Goal: Feedback & Contribution: Contribute content

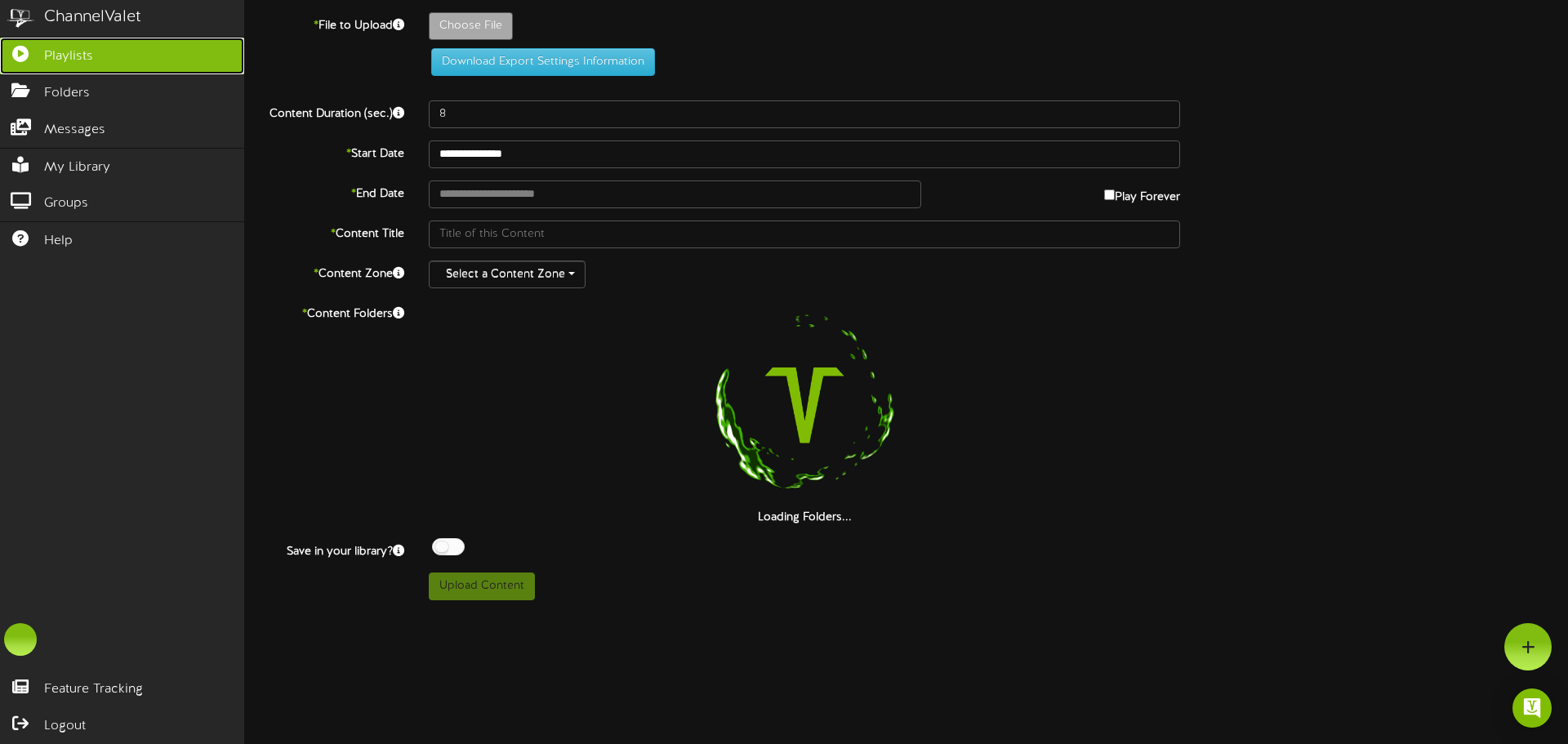
click at [84, 49] on span "Playlists" at bounding box center [69, 56] width 49 height 19
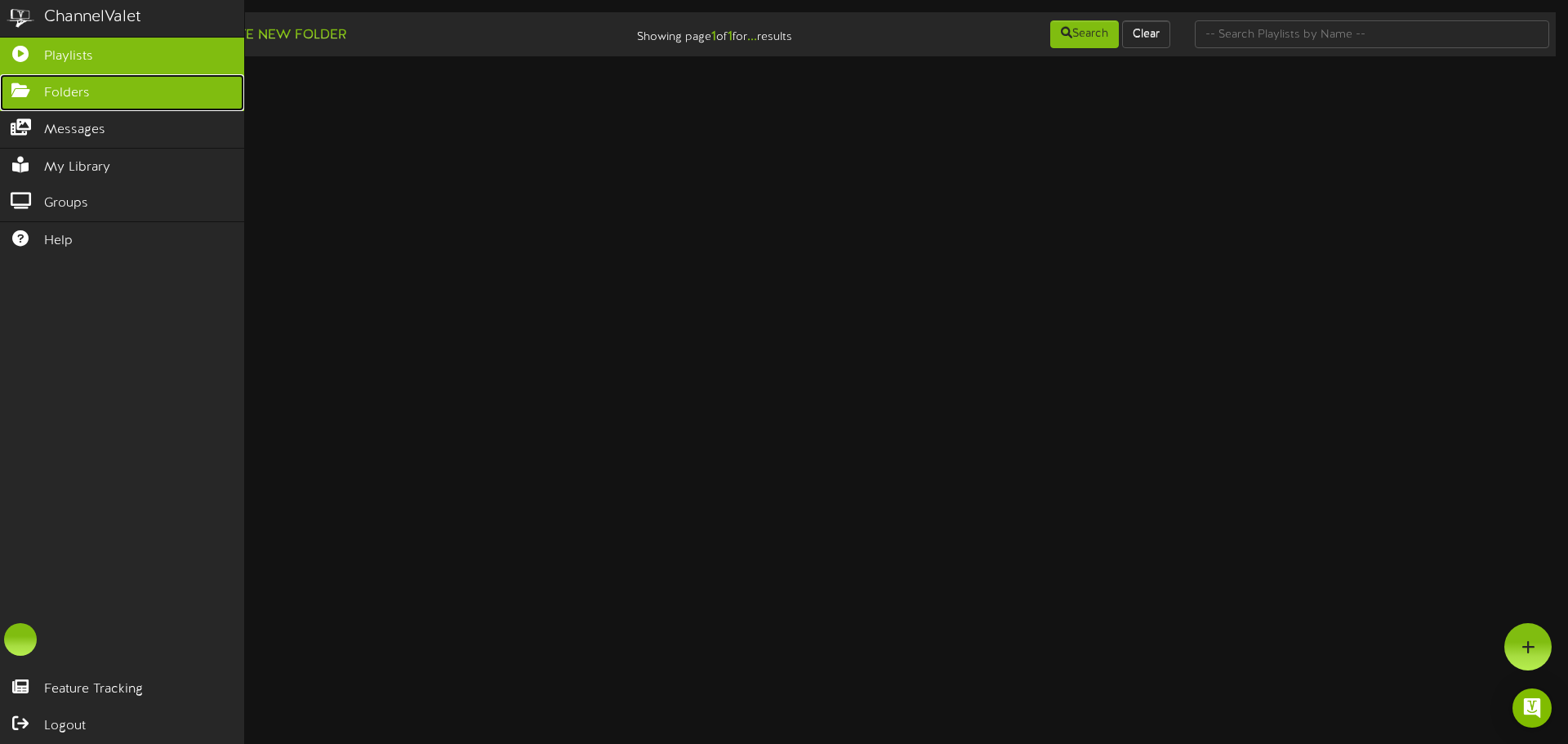
click at [112, 100] on link "Folders" at bounding box center [122, 92] width 245 height 37
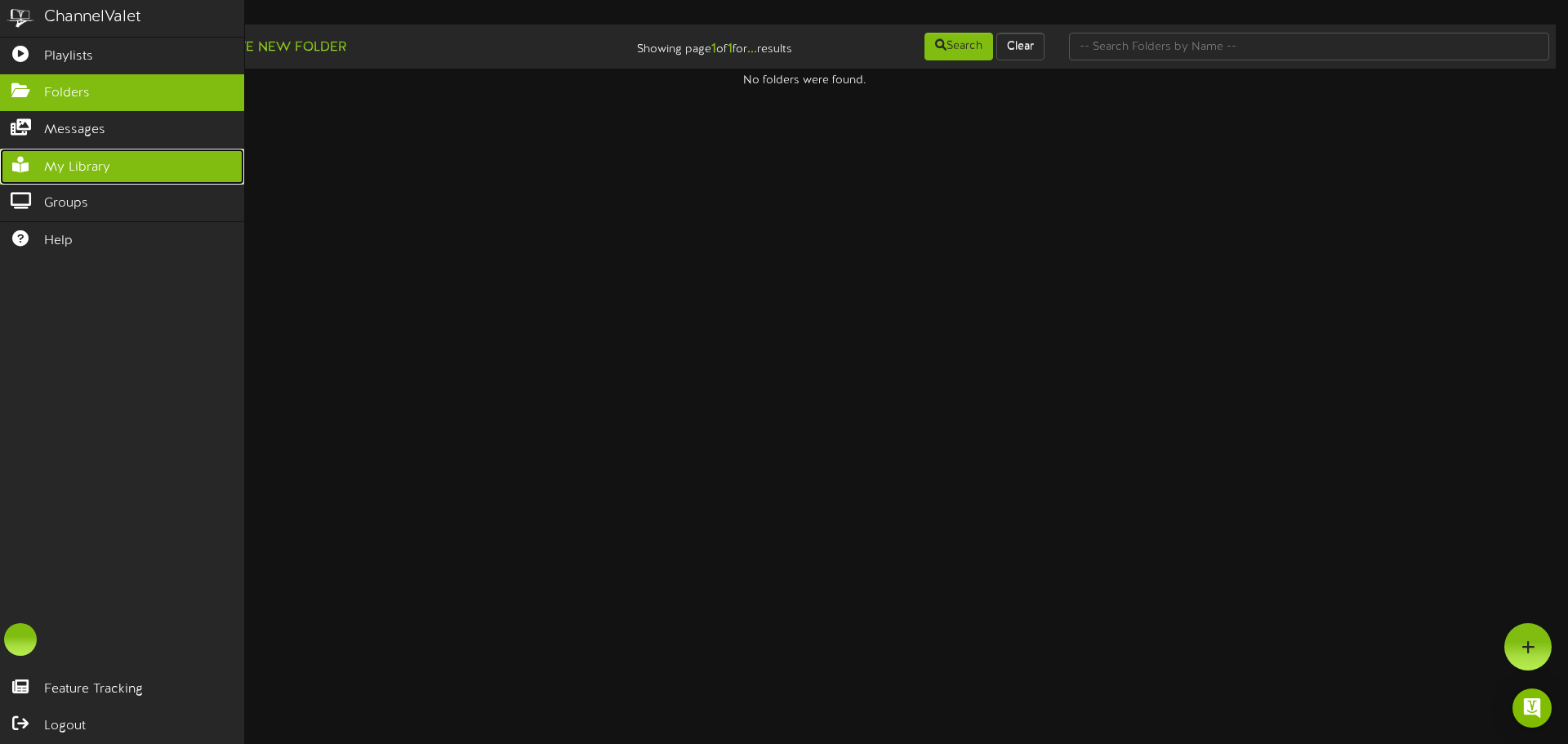
click at [115, 173] on link "My Library" at bounding box center [122, 167] width 245 height 37
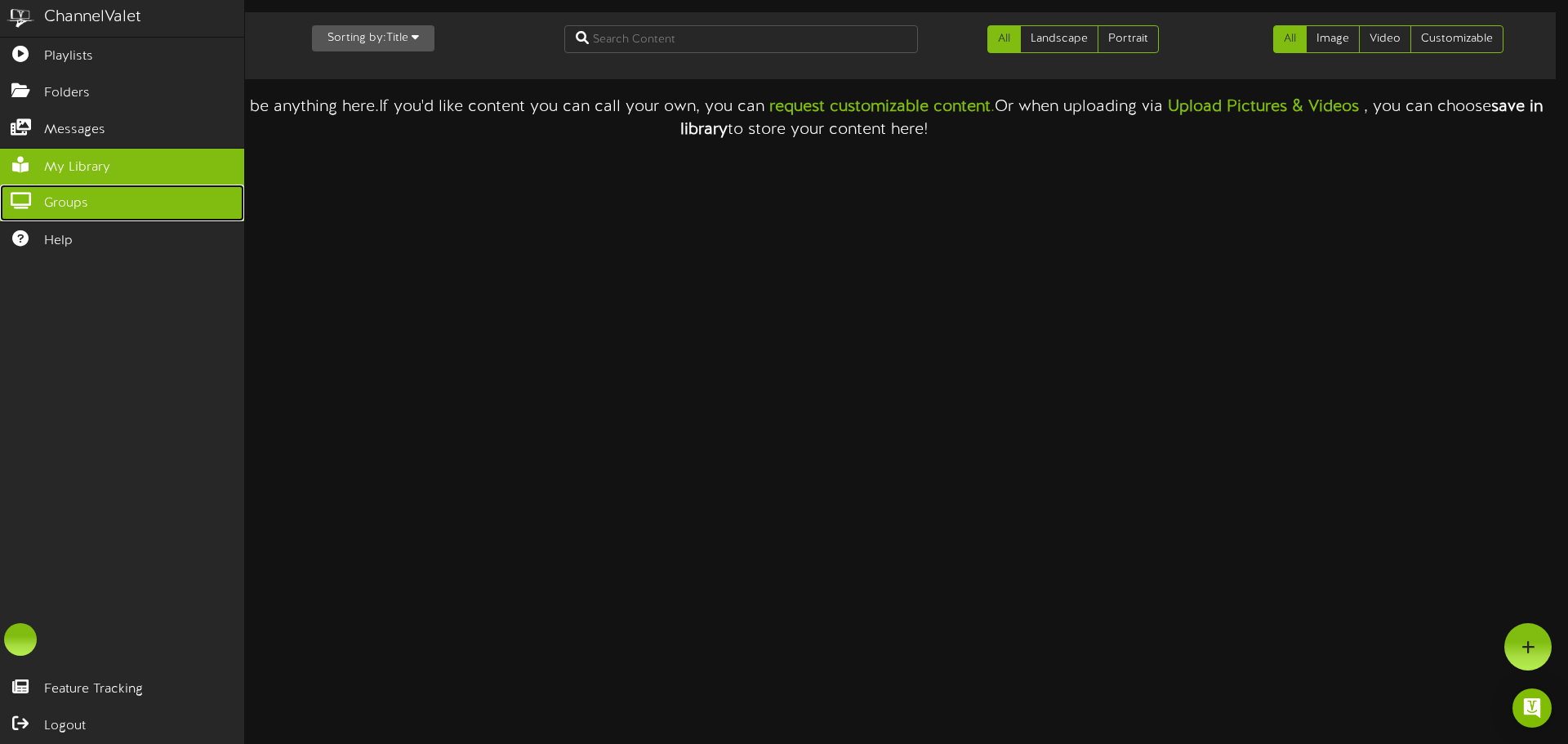
click at [112, 195] on link "Groups" at bounding box center [122, 202] width 245 height 37
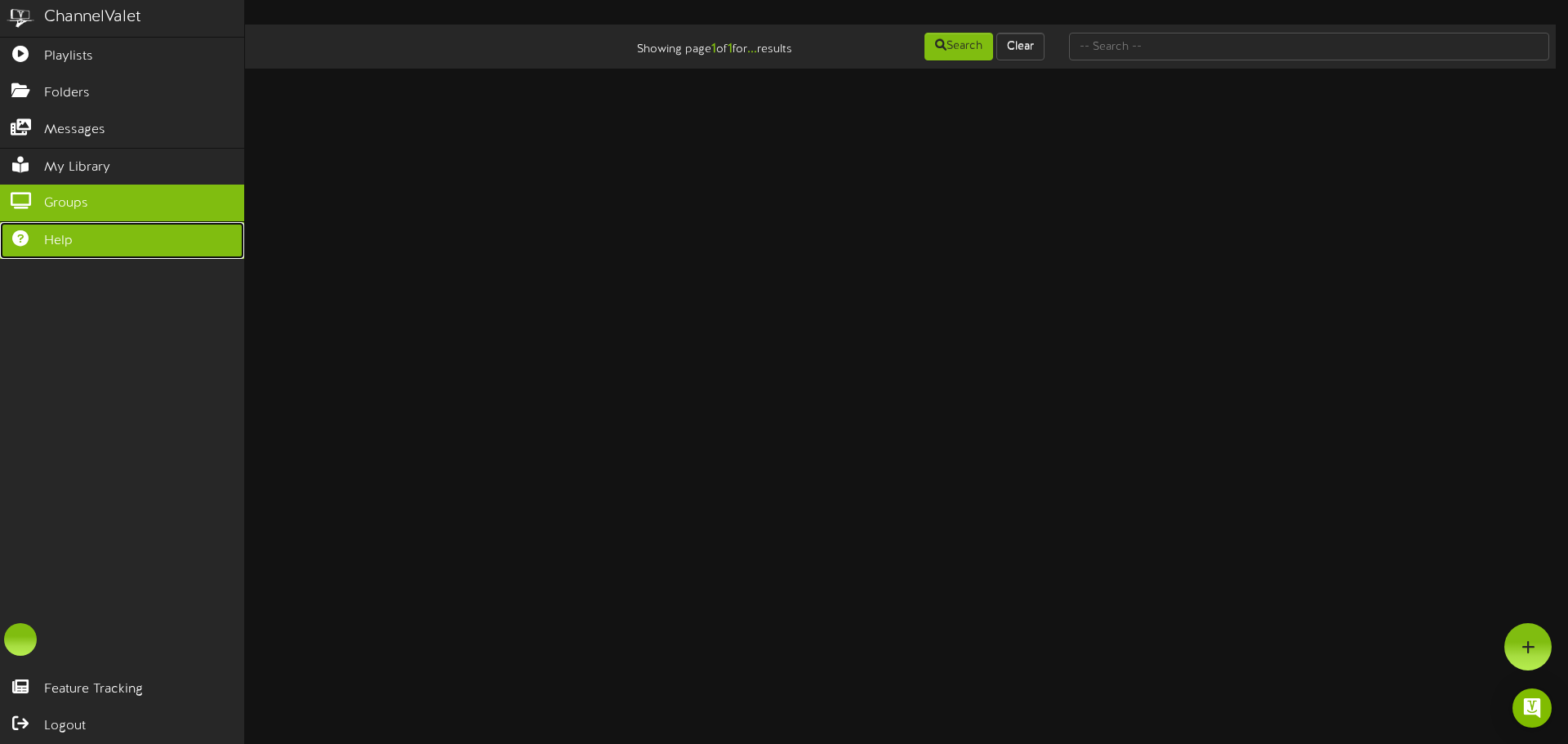
click at [91, 229] on link "Help" at bounding box center [122, 240] width 245 height 37
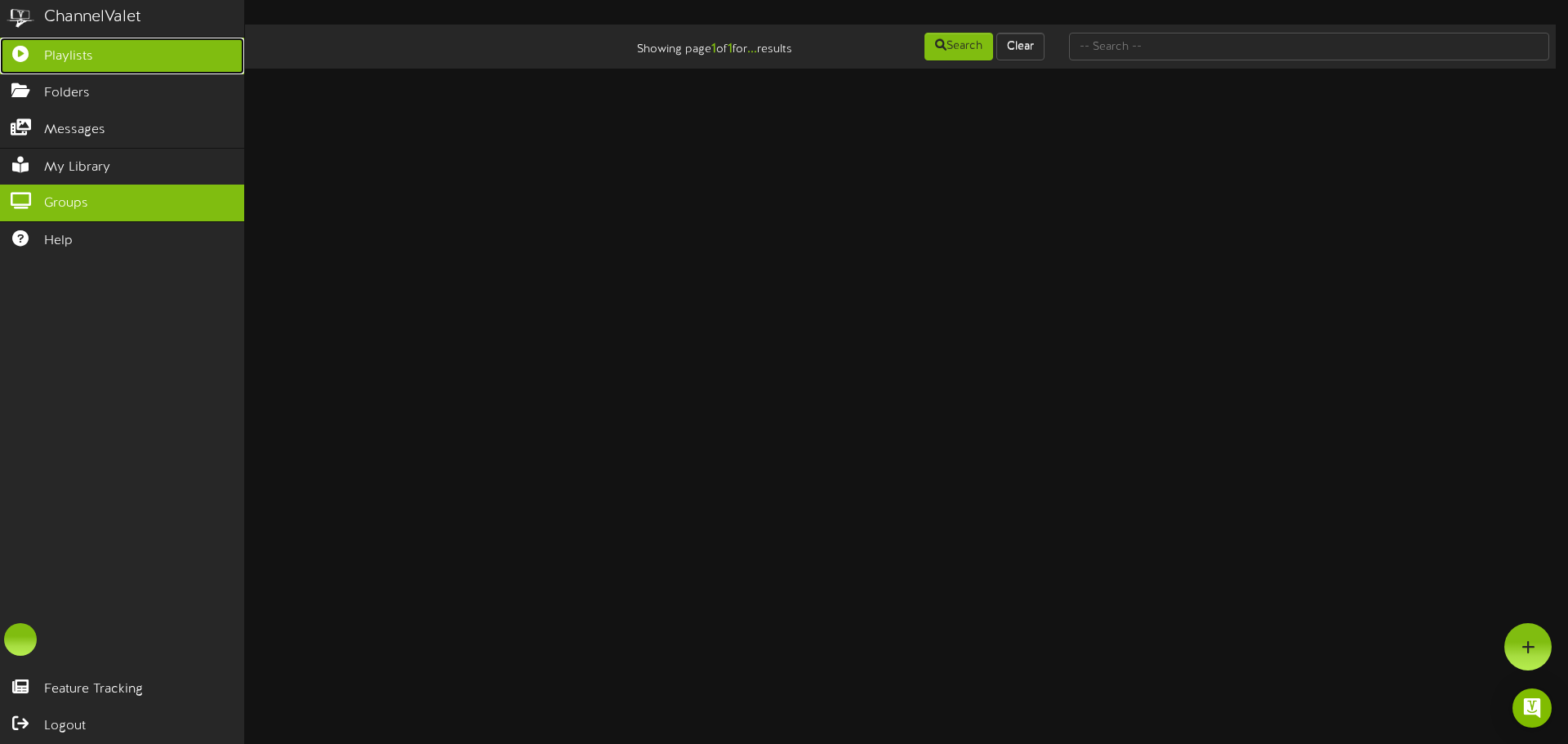
click at [37, 60] on link "Playlists" at bounding box center [122, 55] width 245 height 37
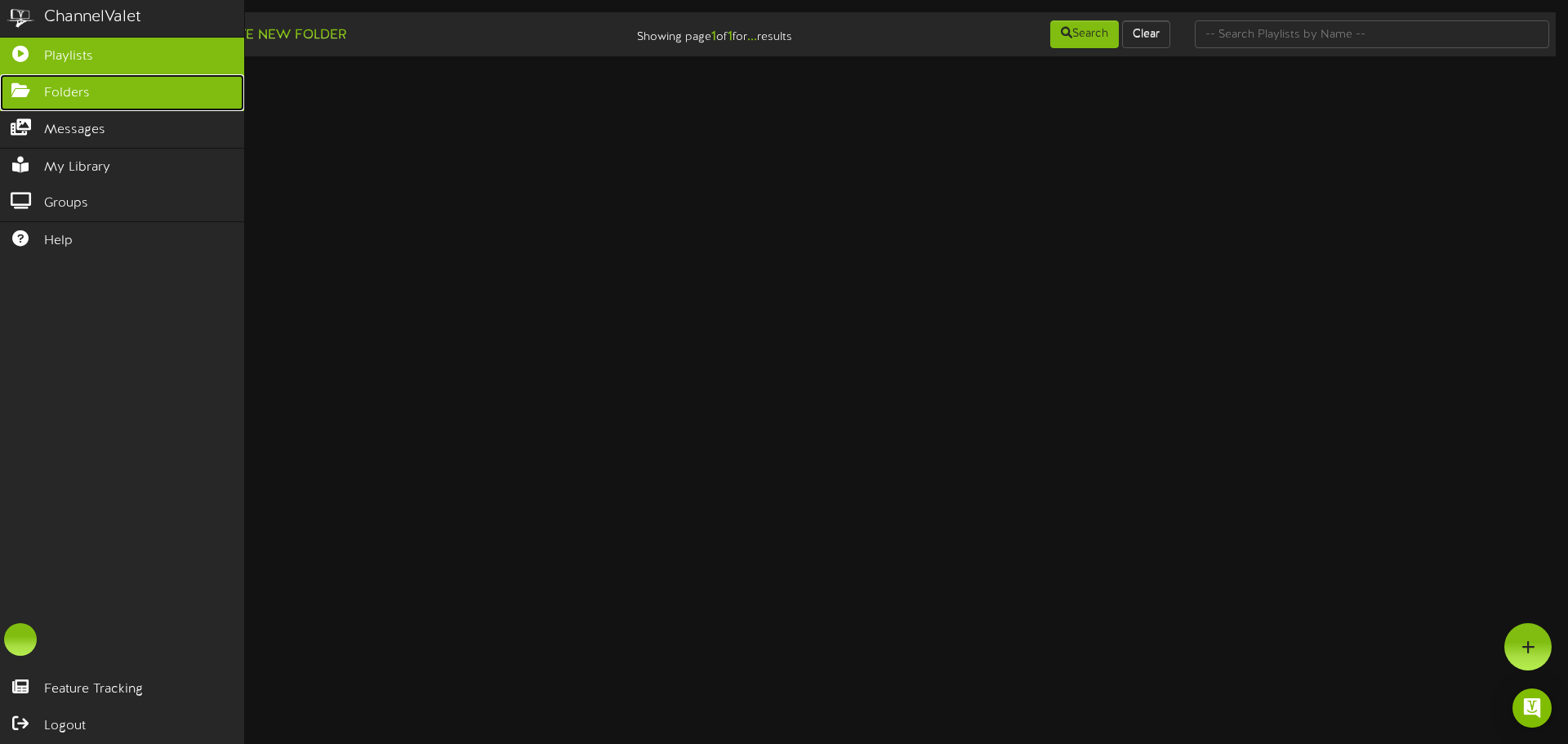
click at [69, 96] on span "Folders" at bounding box center [67, 93] width 45 height 19
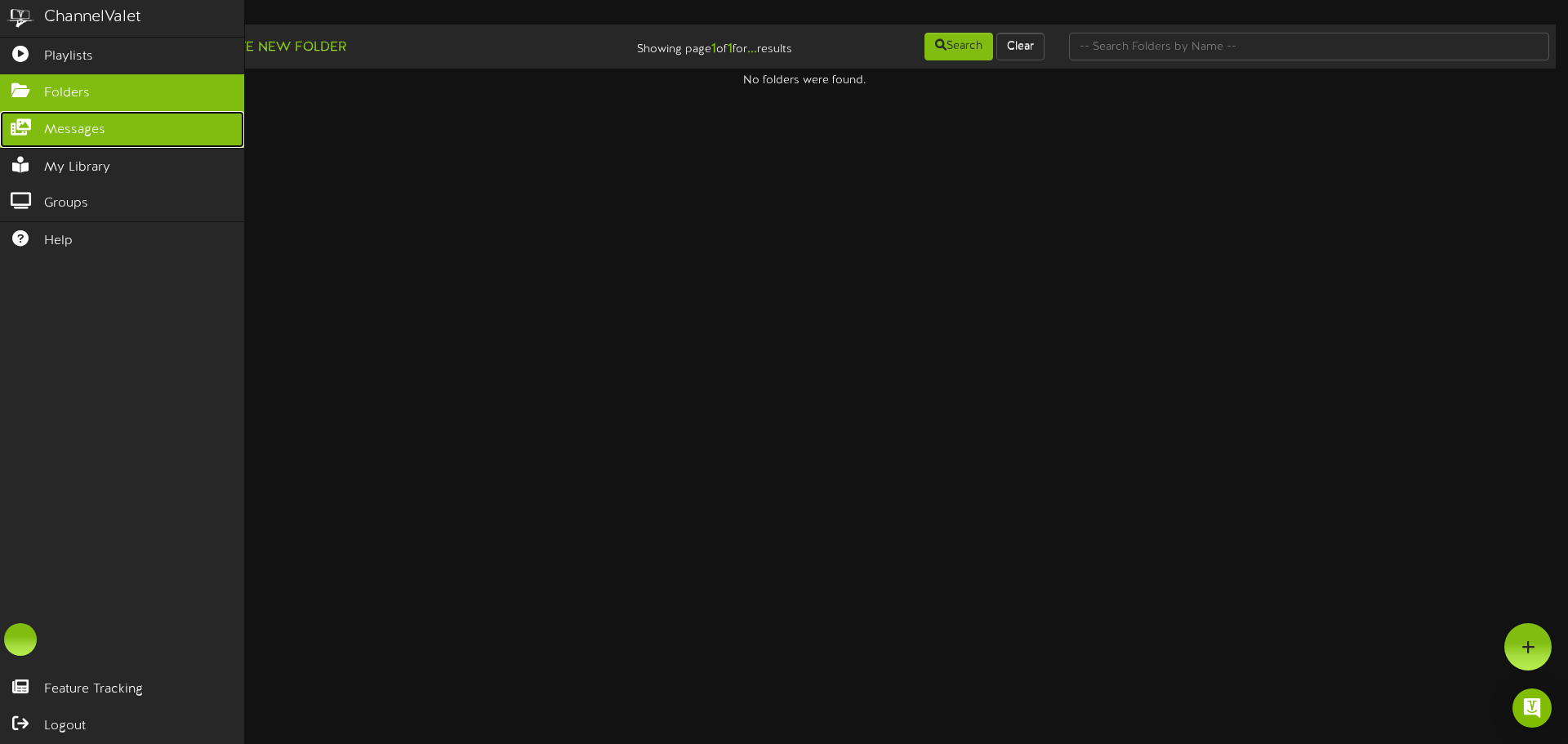
click at [81, 116] on link "Messages" at bounding box center [122, 129] width 245 height 37
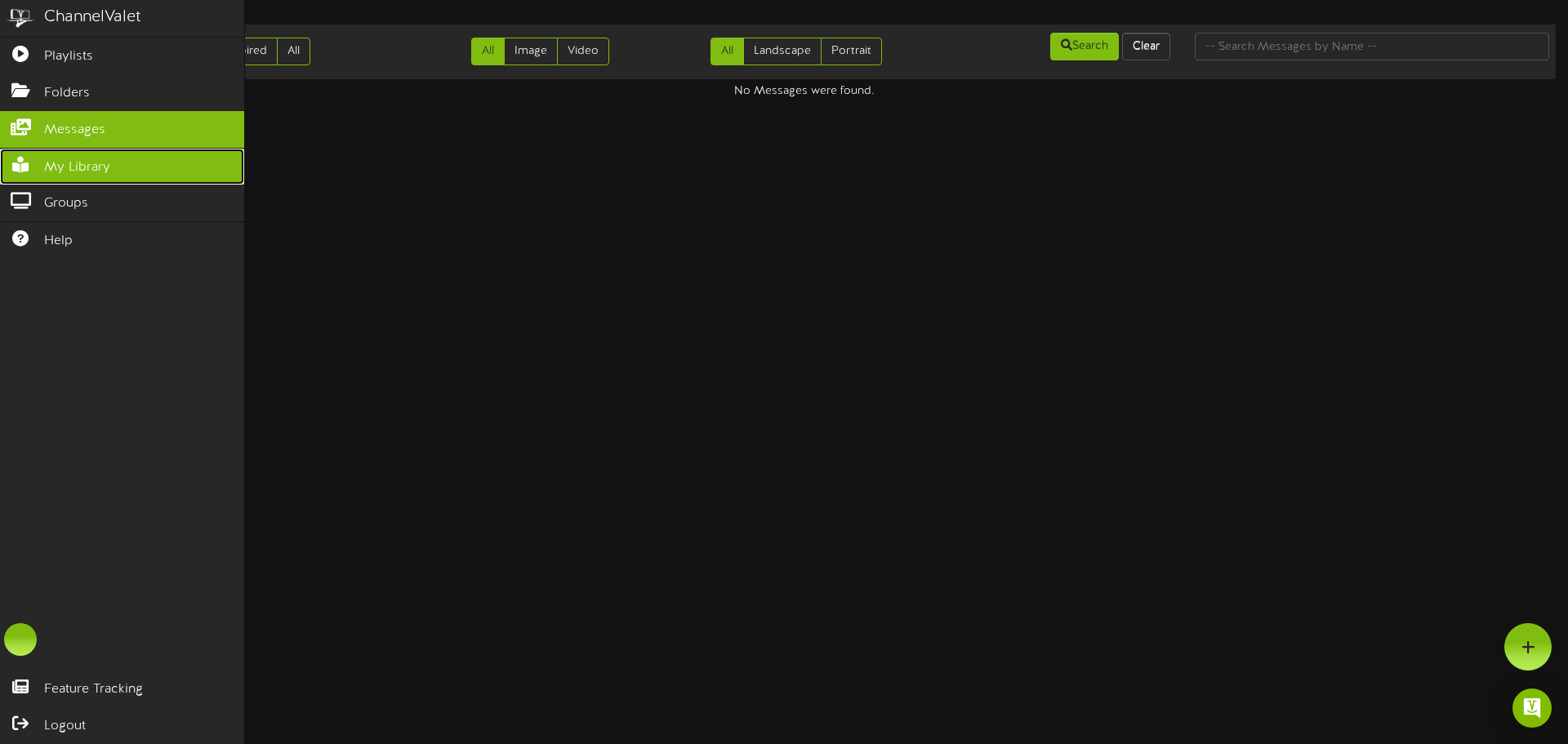
click at [22, 157] on icon at bounding box center [20, 163] width 40 height 12
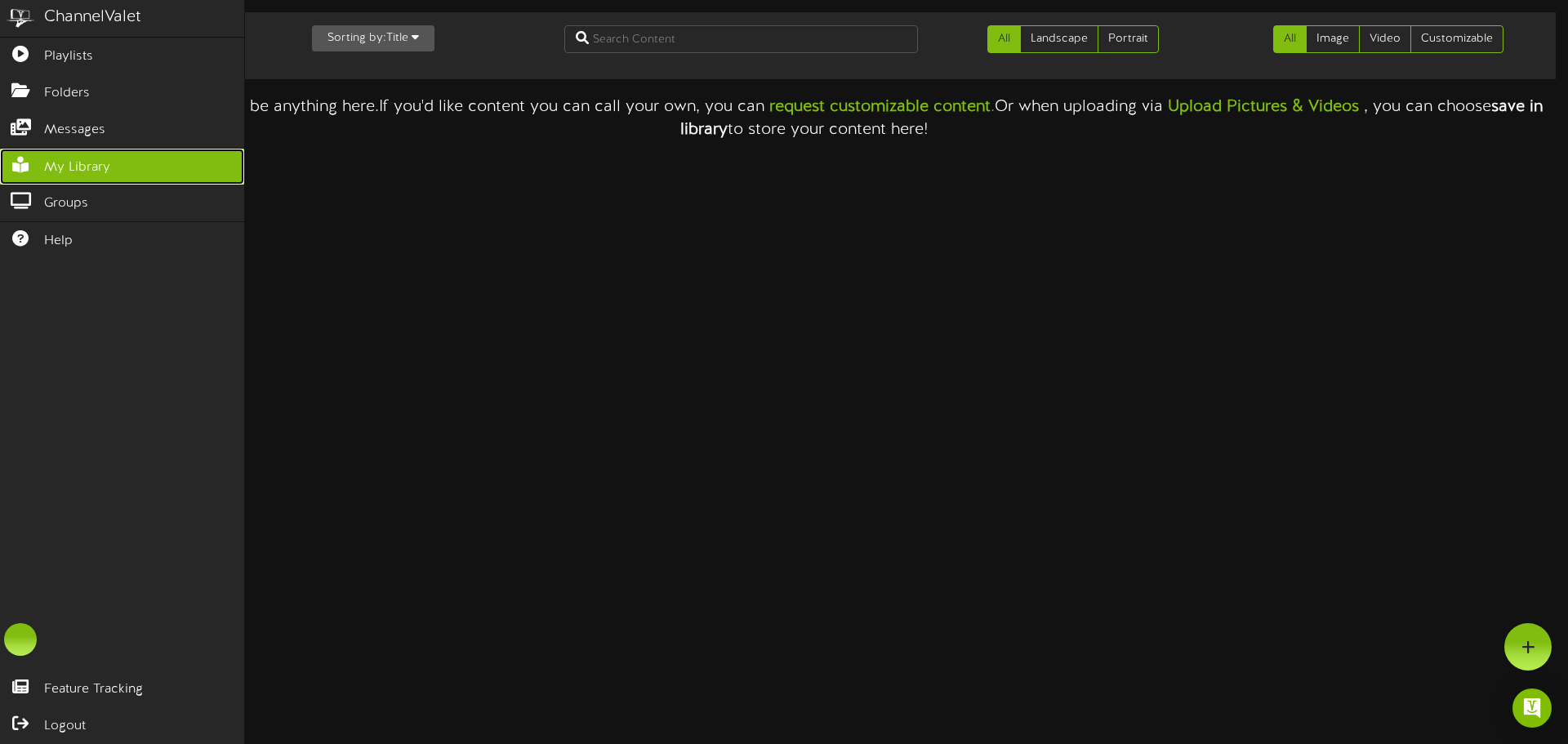
click at [112, 175] on link "My Library" at bounding box center [122, 167] width 245 height 37
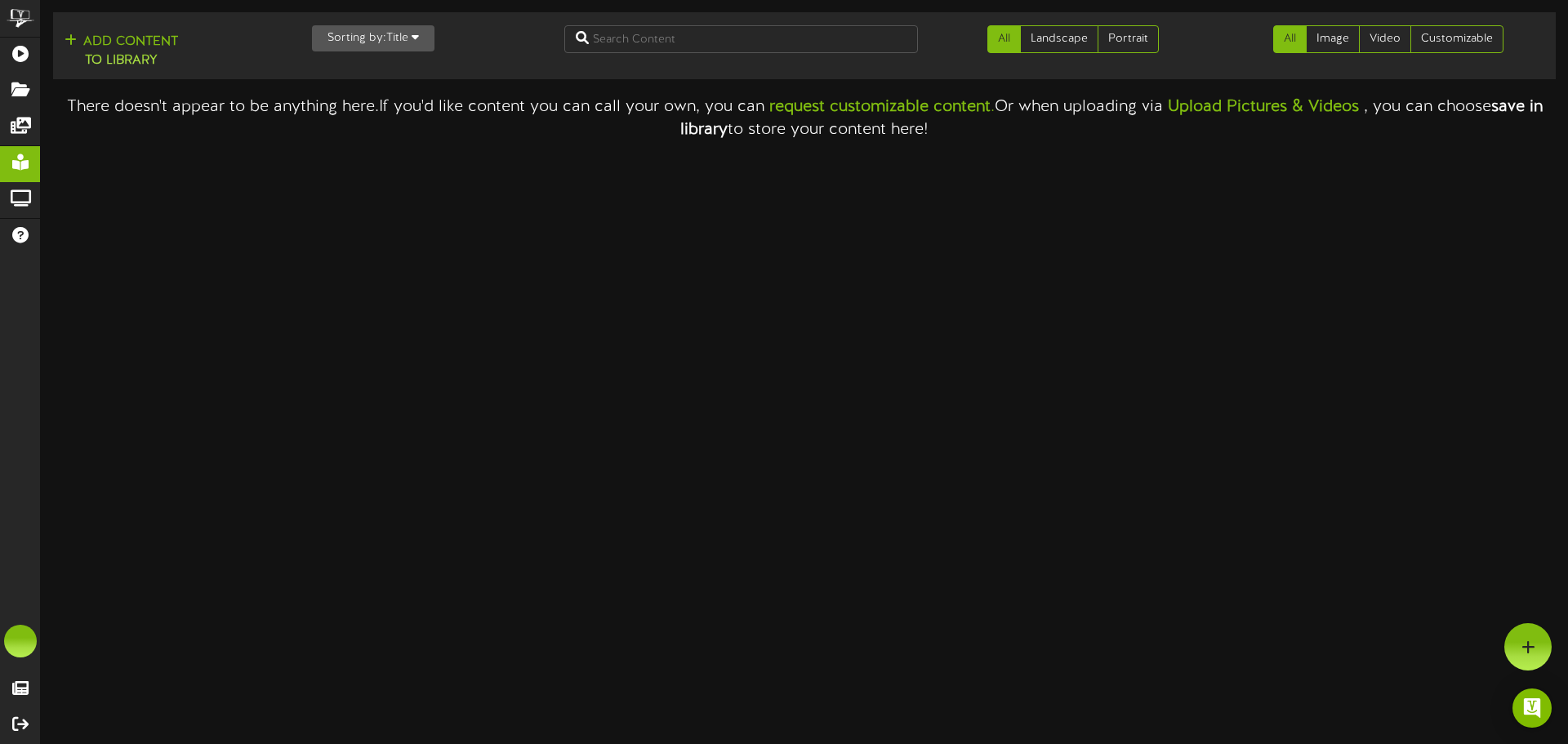
click at [664, 142] on html "ChannelValet Playlists Folders Messages My Library Groups Help Feature Tracking…" at bounding box center [784, 71] width 1568 height 142
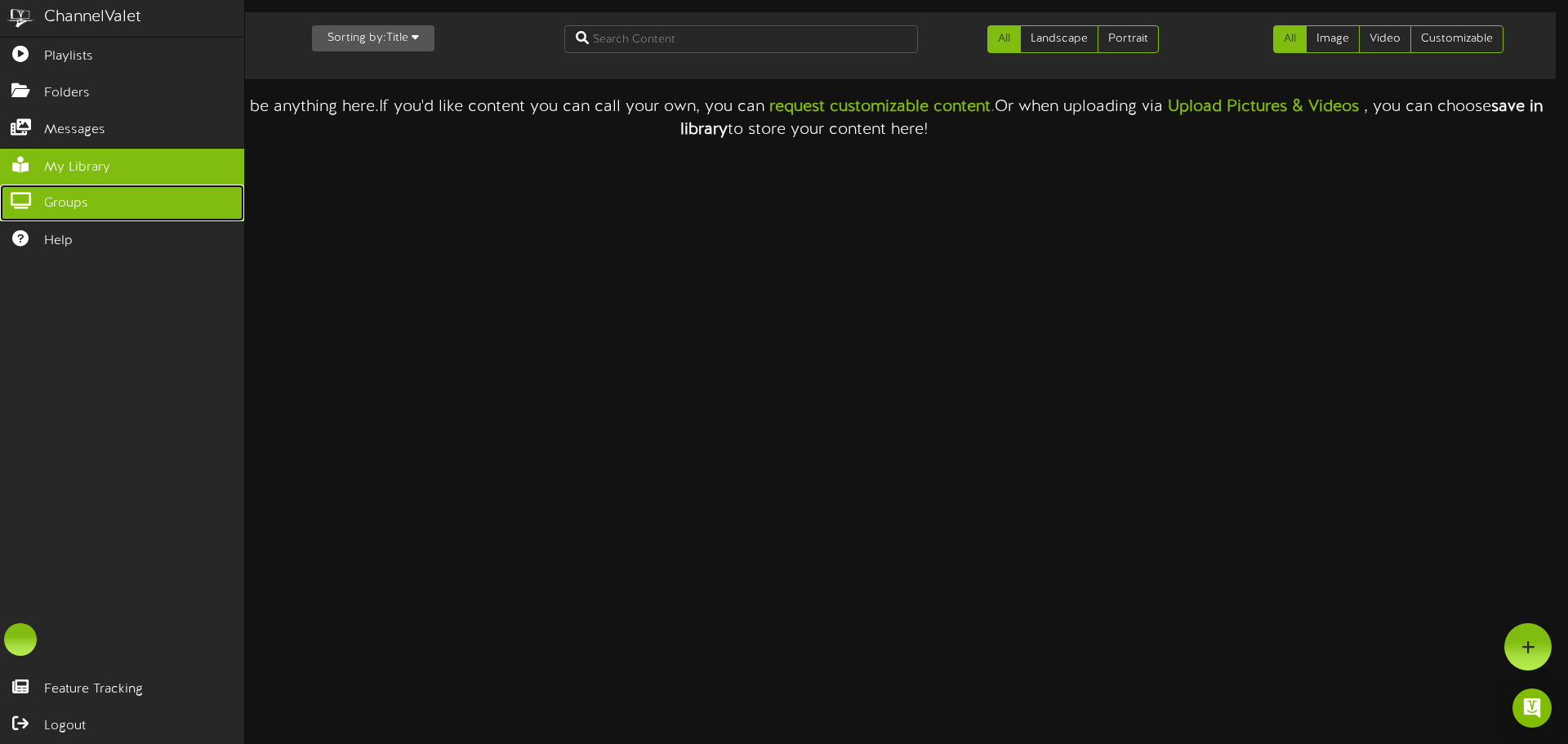
click at [21, 202] on icon at bounding box center [20, 198] width 40 height 12
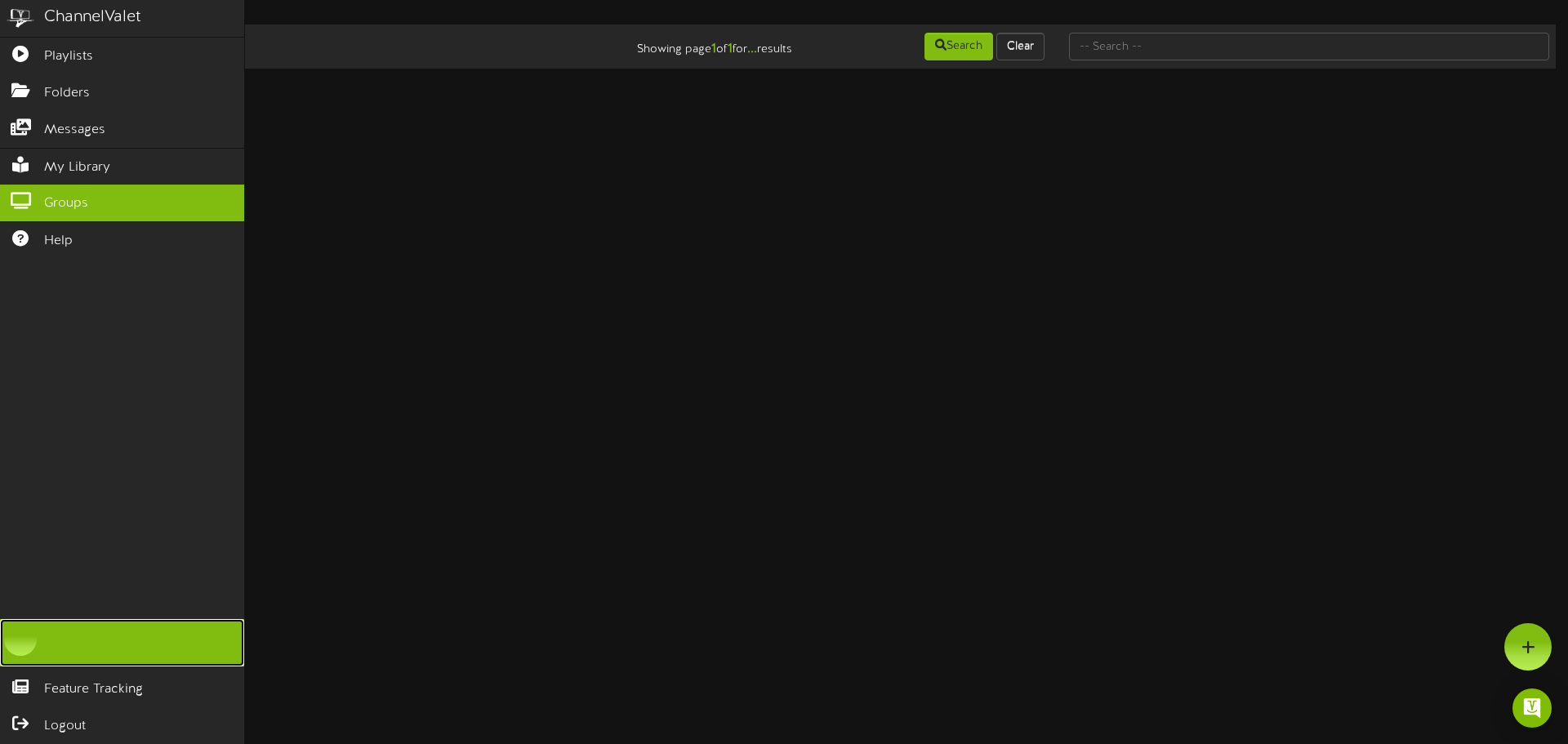
click at [22, 654] on div at bounding box center [20, 639] width 33 height 33
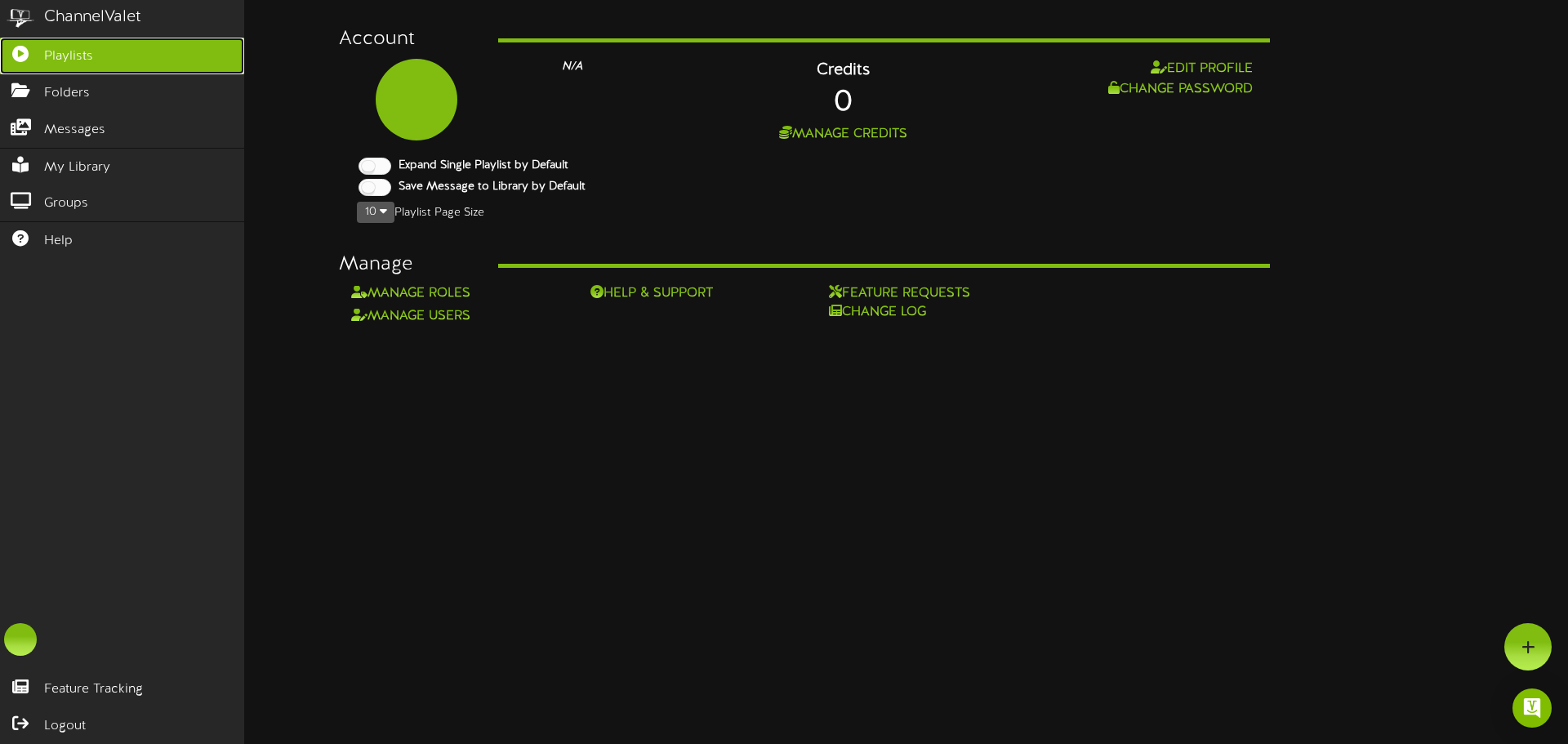
click at [38, 39] on link "Playlists" at bounding box center [122, 55] width 245 height 37
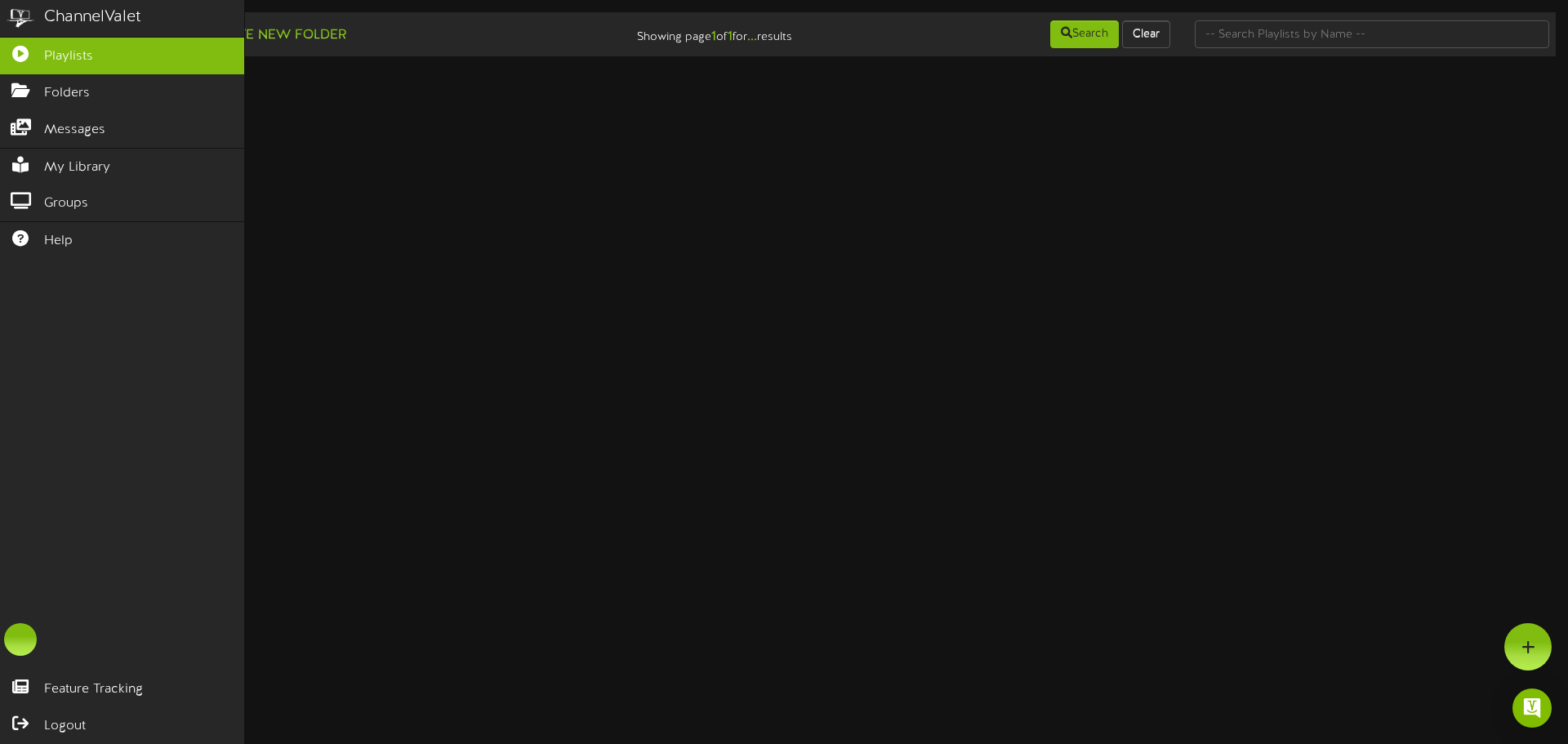
click at [72, 19] on div "ChannelValet" at bounding box center [93, 18] width 98 height 24
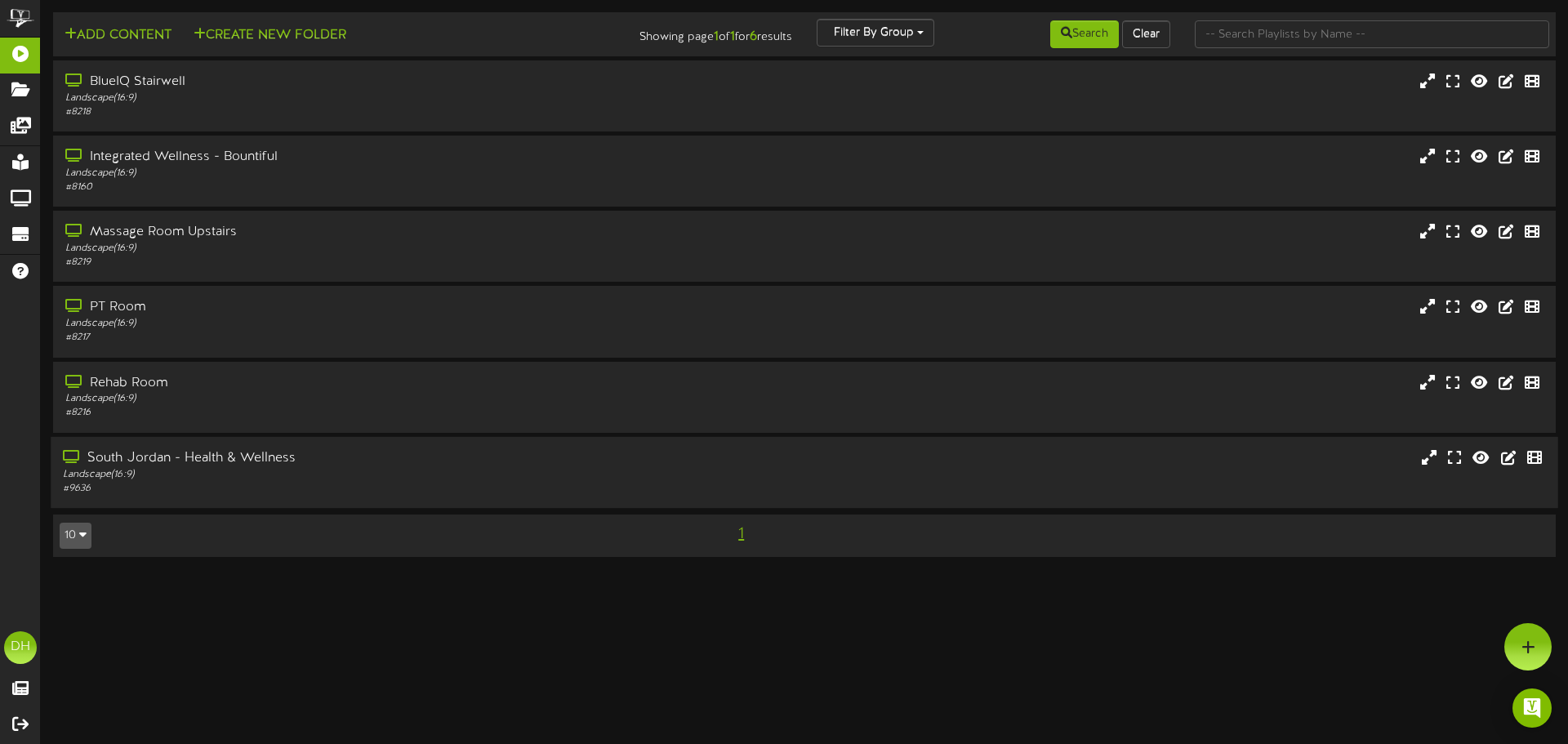
click at [217, 484] on div "# 9636" at bounding box center [365, 488] width 604 height 14
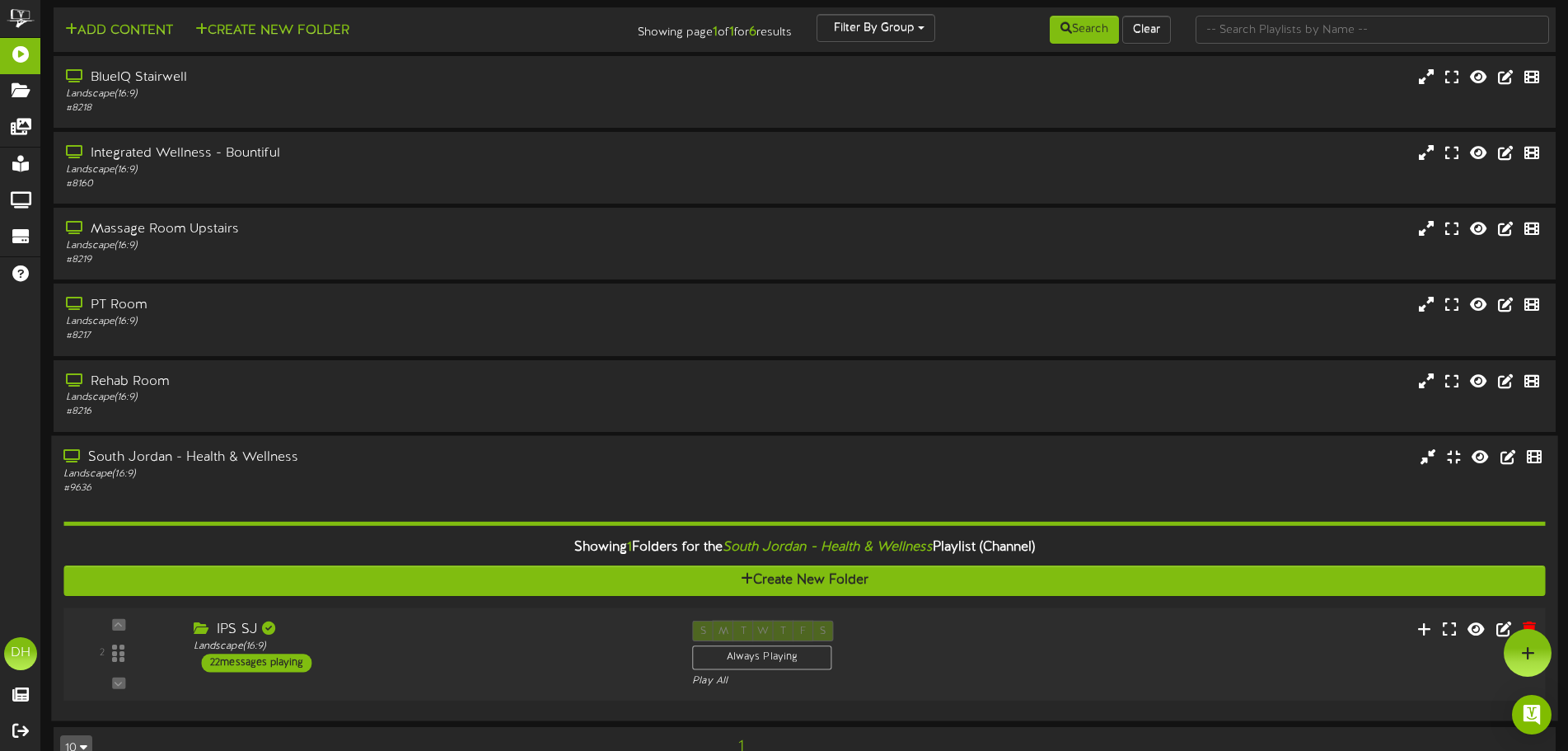
scroll to position [41, 0]
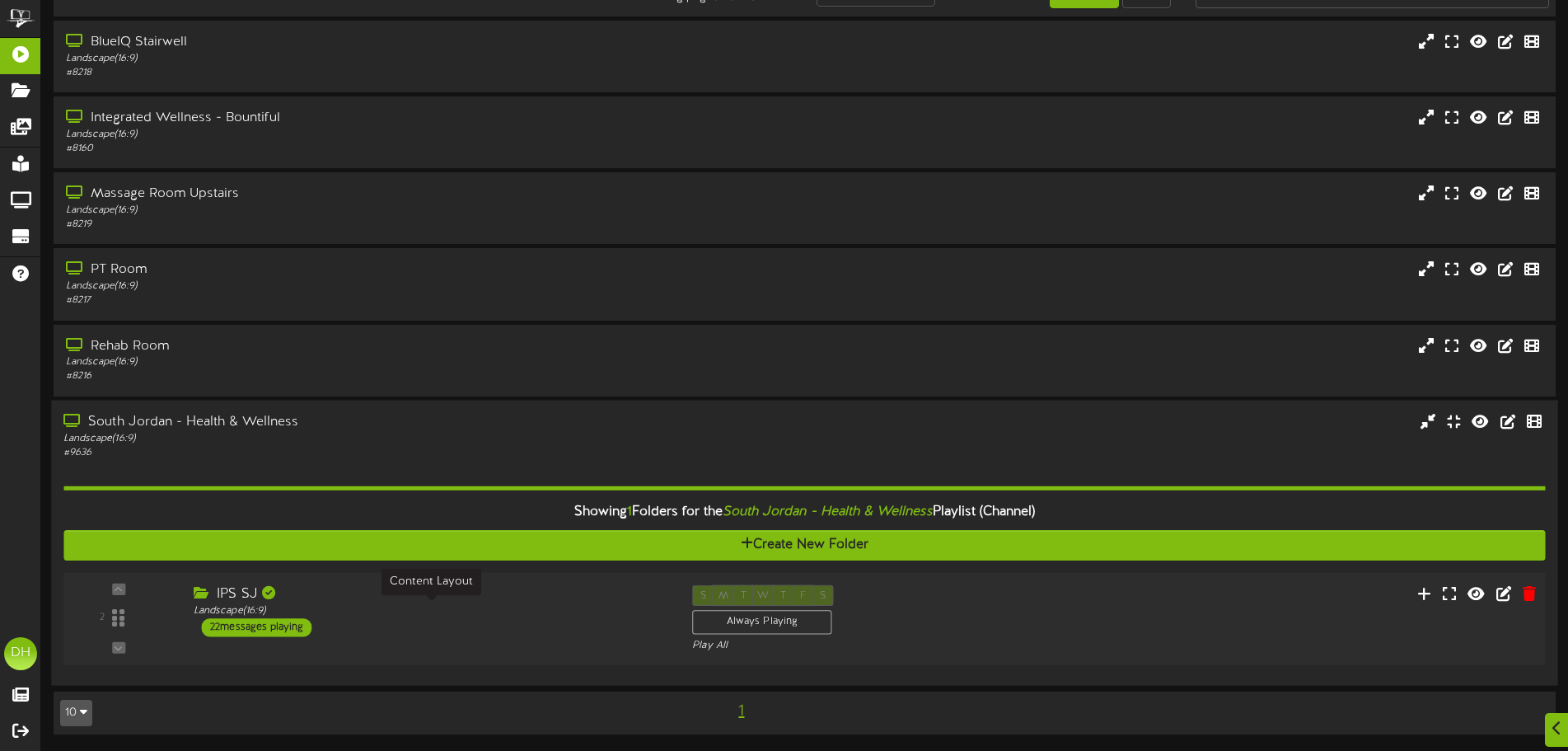
click at [371, 615] on div "Landscape ( 16:9 )" at bounding box center [431, 611] width 474 height 14
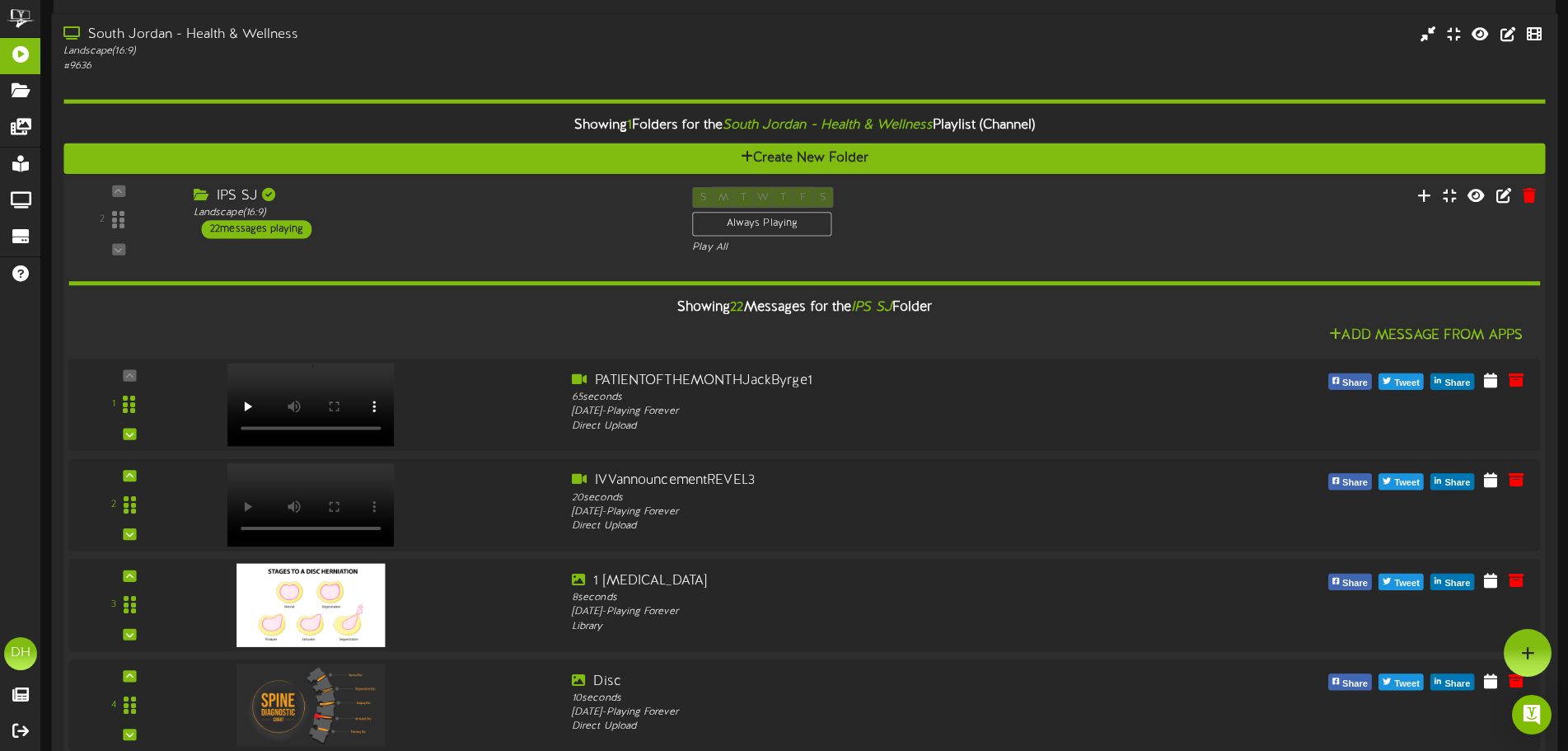
scroll to position [412, 0]
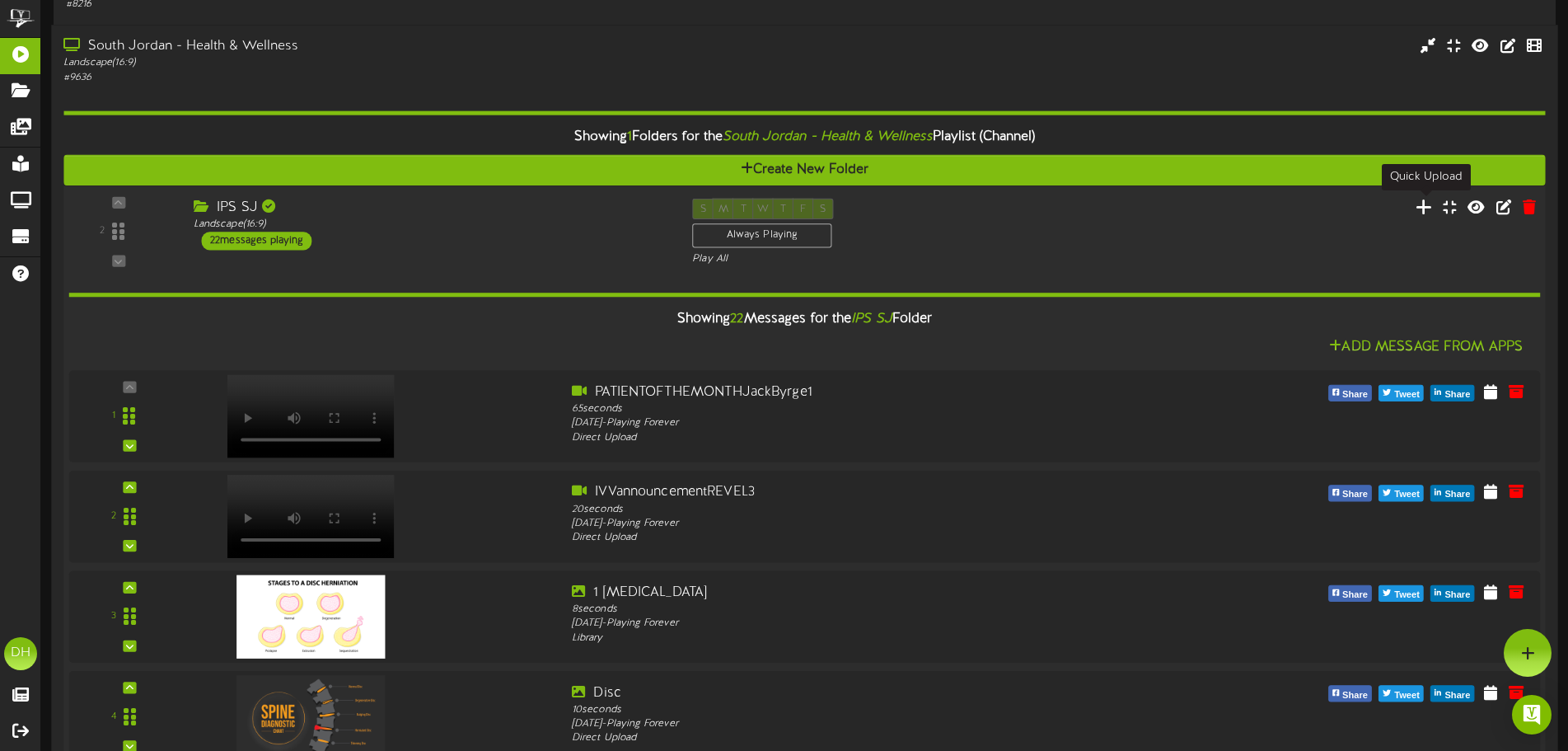
click at [1428, 211] on icon at bounding box center [1424, 206] width 17 height 18
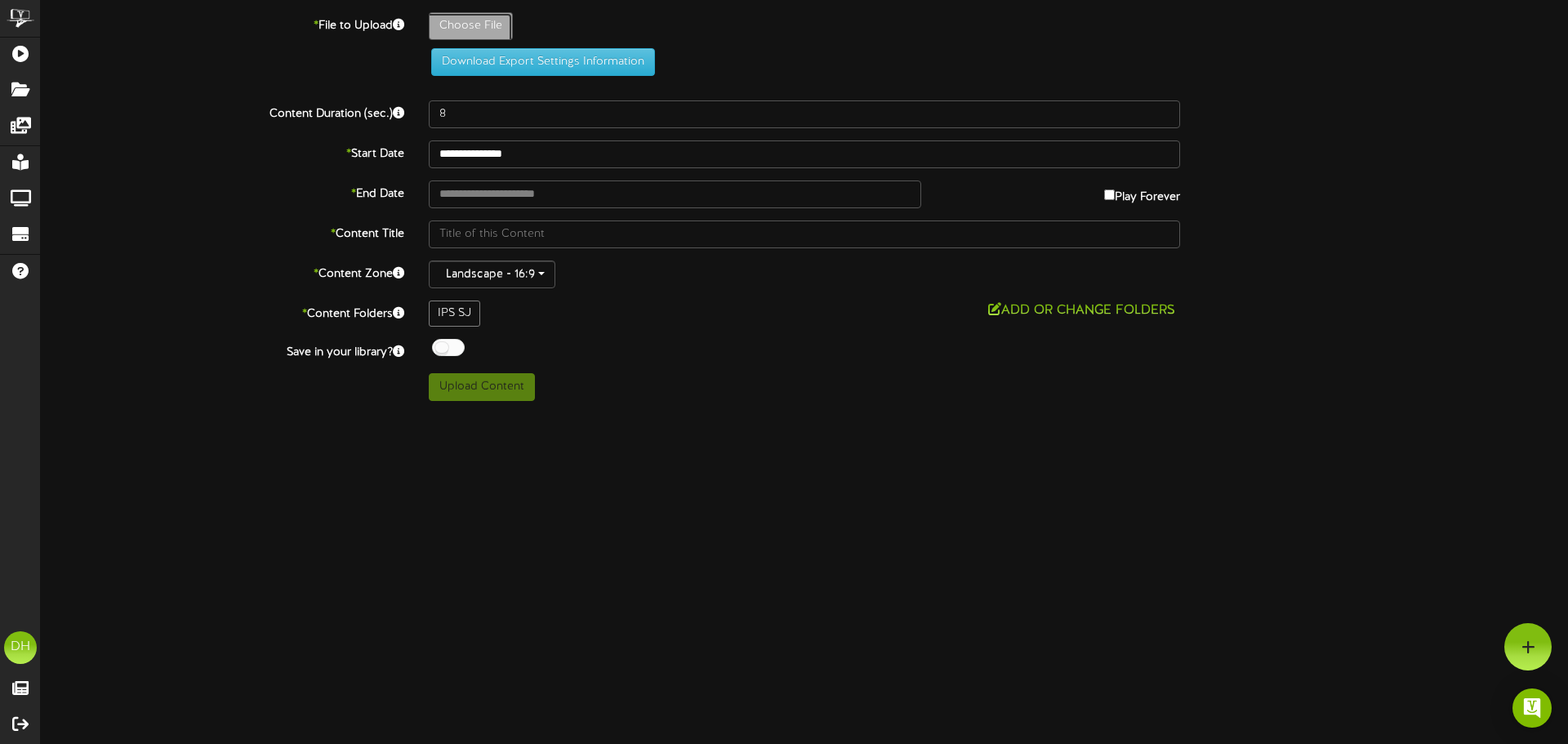
type input "**********"
type input "EMPLOYEEOFTHEMONTH1"
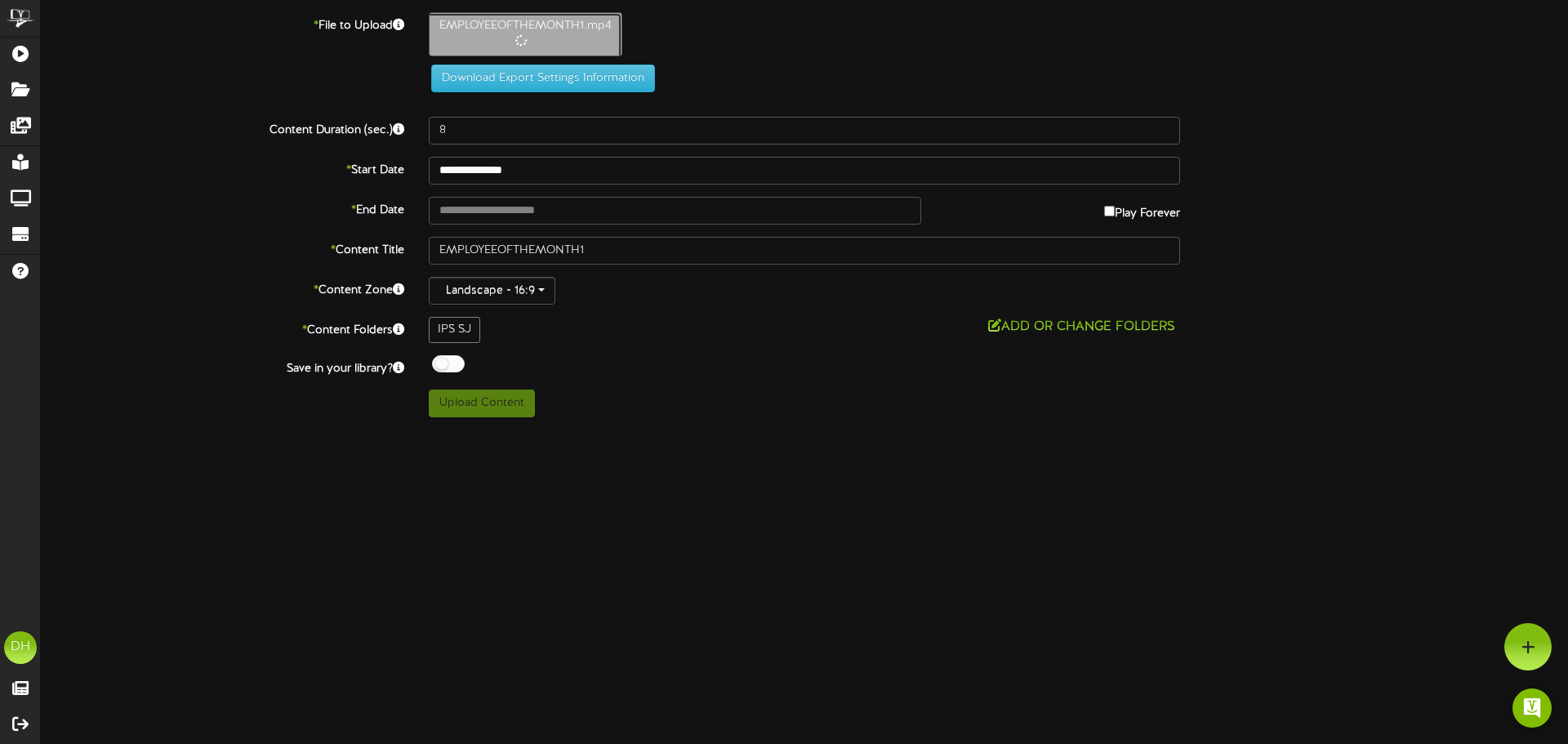
type input "61"
click at [510, 397] on button "Upload Content" at bounding box center [483, 404] width 107 height 28
type input "**********"
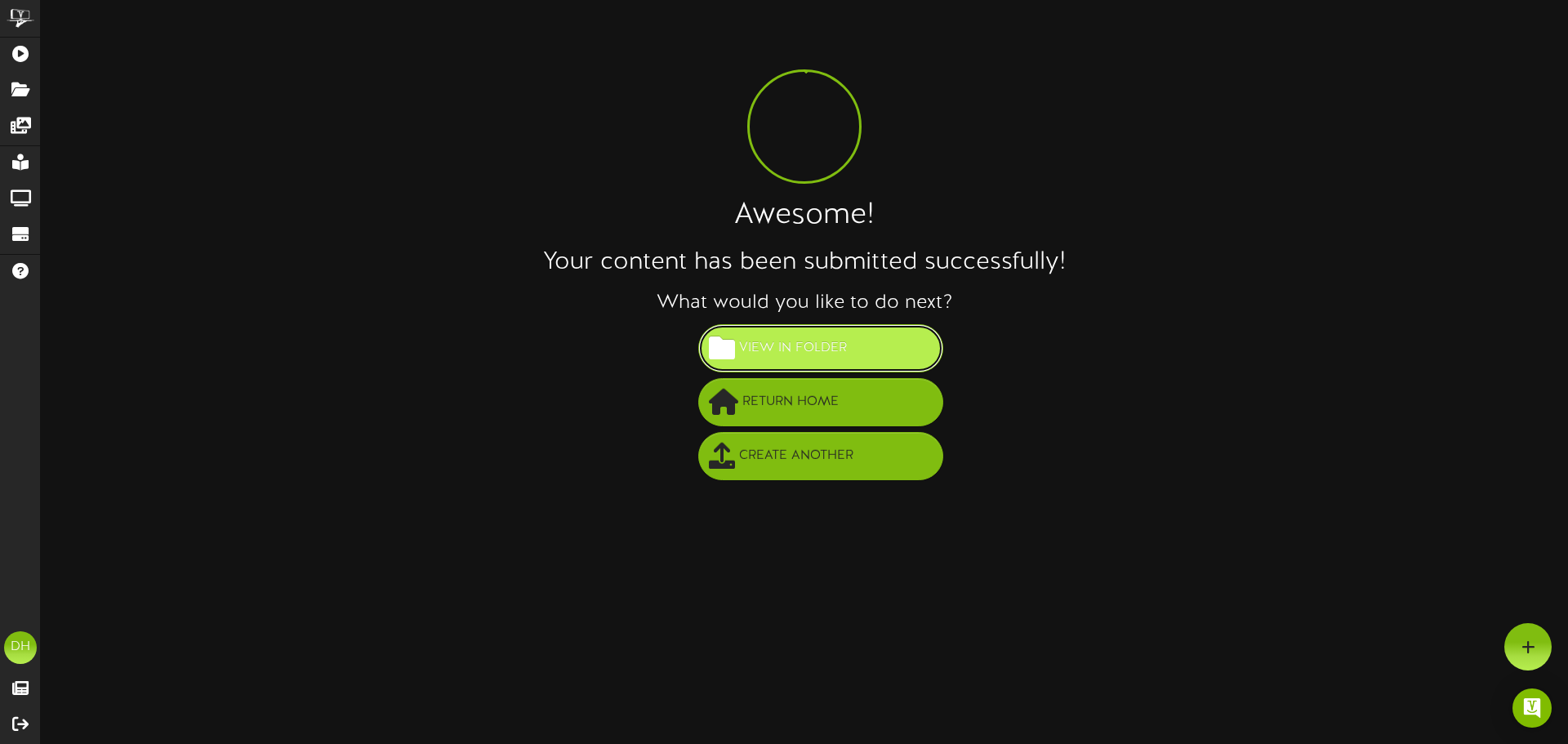
click at [825, 349] on span "View in Folder" at bounding box center [793, 347] width 116 height 27
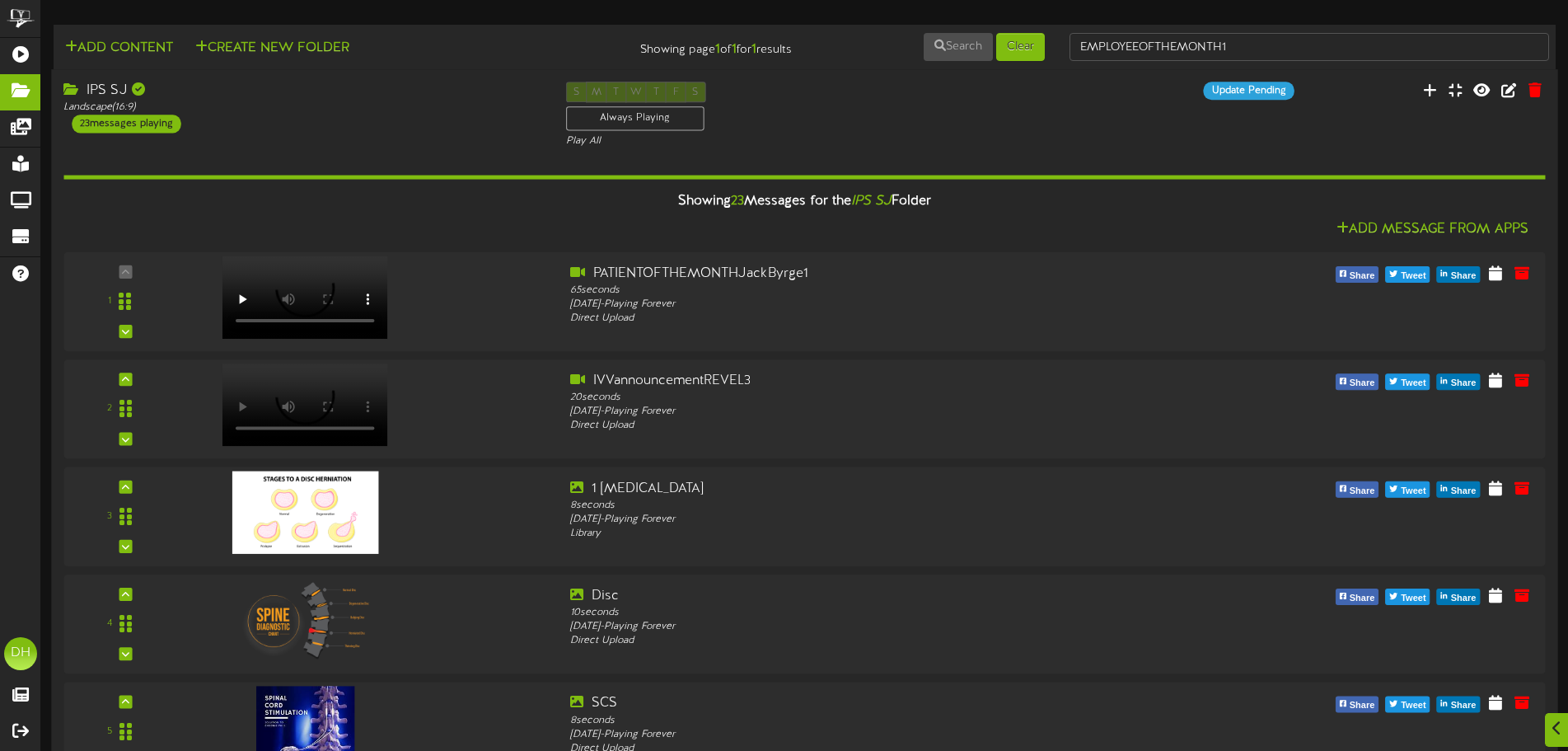
scroll to position [1986, 0]
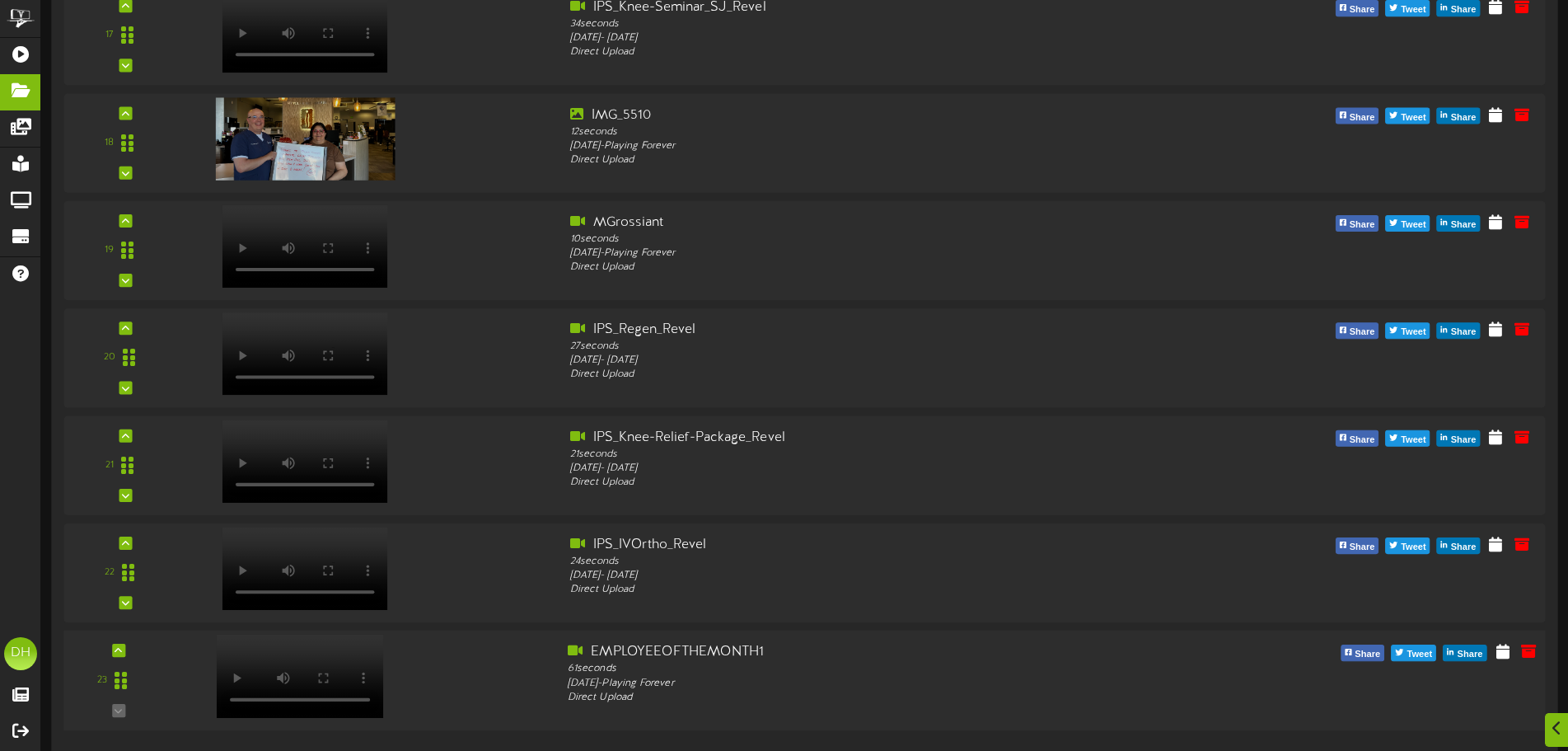
click at [118, 709] on div "23" at bounding box center [119, 680] width 100 height 75
